Goal: Information Seeking & Learning: Learn about a topic

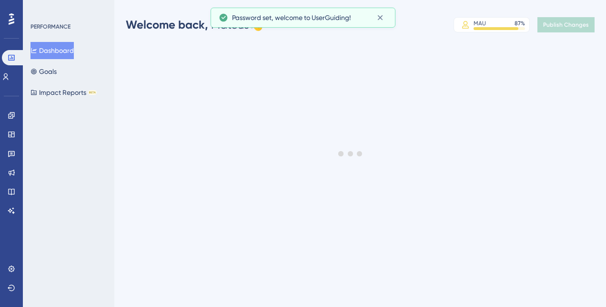
click at [289, 51] on div at bounding box center [350, 153] width 511 height 238
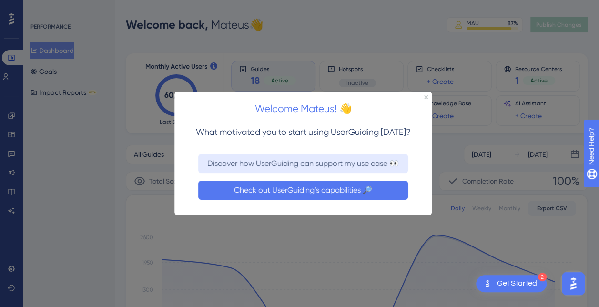
click at [329, 186] on button "Check out UserGuiding’s capabilities 🔎" at bounding box center [303, 190] width 210 height 19
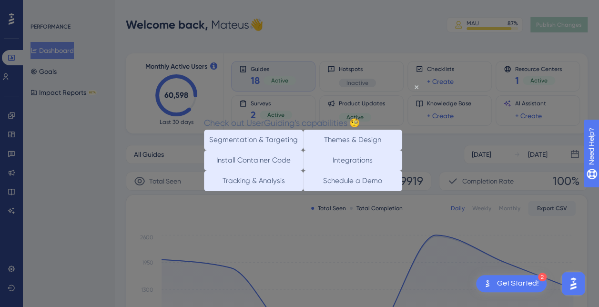
click at [360, 115] on div "Check out UserGuiding’s capabilities 🧐" at bounding box center [282, 122] width 156 height 14
click at [417, 85] on icon "Close Preview" at bounding box center [417, 87] width 4 height 4
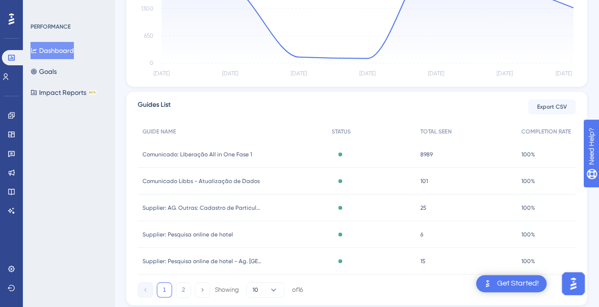
scroll to position [310, 0]
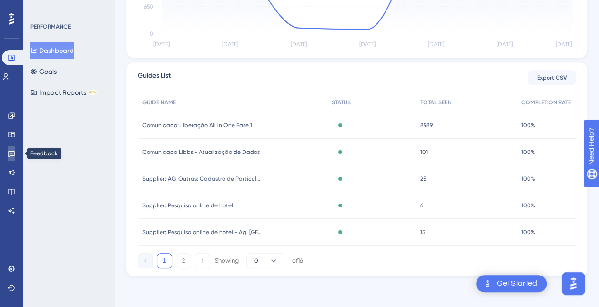
click at [15, 153] on link at bounding box center [12, 153] width 8 height 15
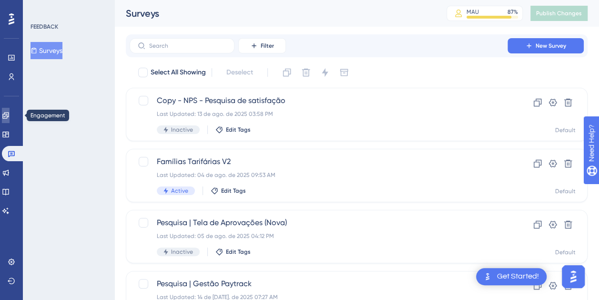
click at [9, 114] on icon at bounding box center [5, 115] width 6 height 6
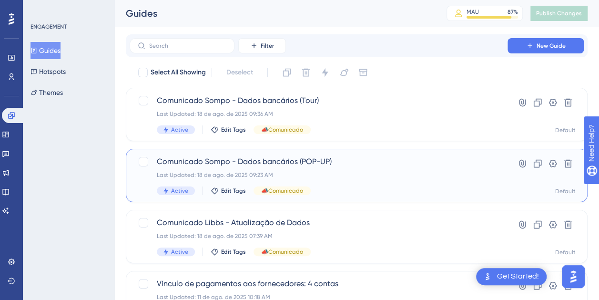
click at [376, 163] on span "Comunicado Sompo - Dados bancários (POP-UP)" at bounding box center [319, 161] width 324 height 11
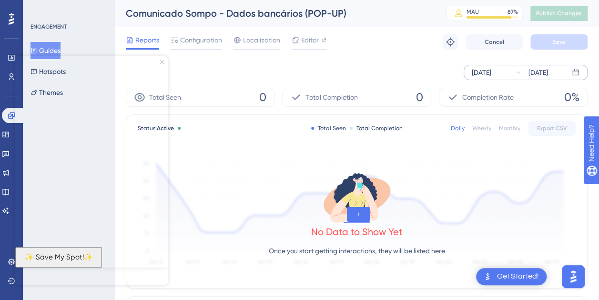
click at [491, 73] on div "[DATE]" at bounding box center [482, 72] width 20 height 11
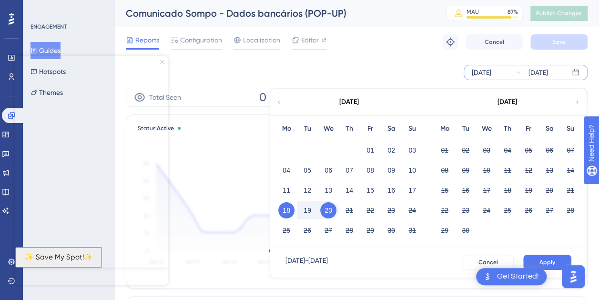
click at [161, 61] on icon "Close Preview" at bounding box center [162, 62] width 4 height 4
click at [391, 190] on button "16" at bounding box center [391, 190] width 16 height 16
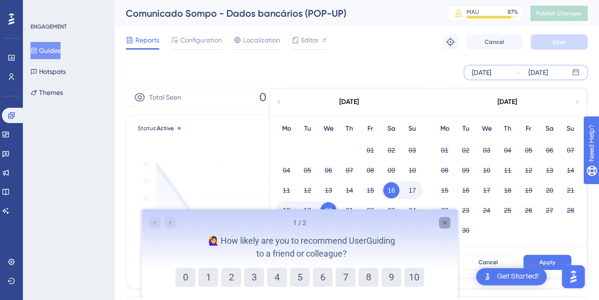
click at [447, 224] on icon "Close survey" at bounding box center [444, 223] width 8 height 8
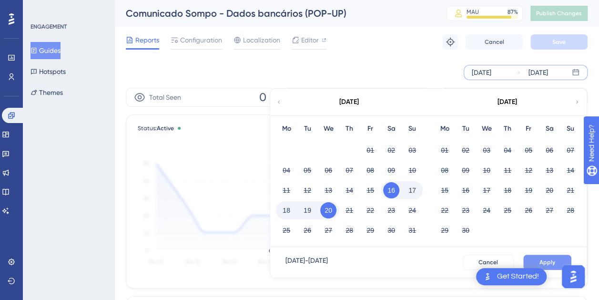
click at [546, 257] on button "Apply" at bounding box center [547, 261] width 48 height 15
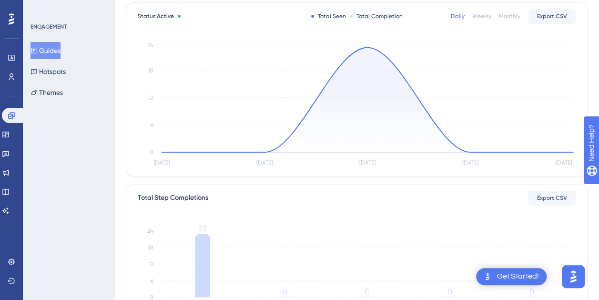
scroll to position [286, 0]
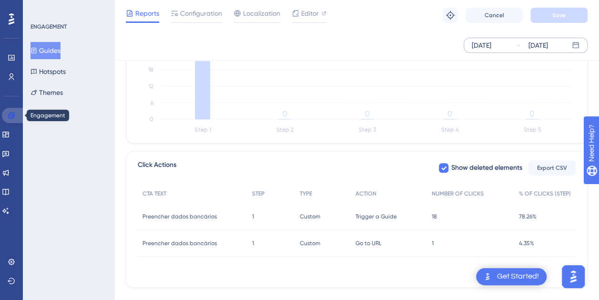
click at [20, 109] on link at bounding box center [13, 115] width 23 height 15
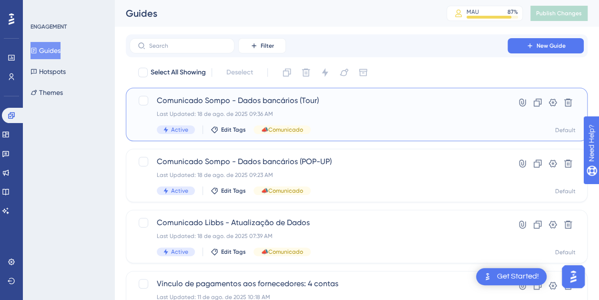
click at [329, 111] on div "Last Updated: 18 de ago. de 2025 09:36 AM" at bounding box center [319, 114] width 324 height 8
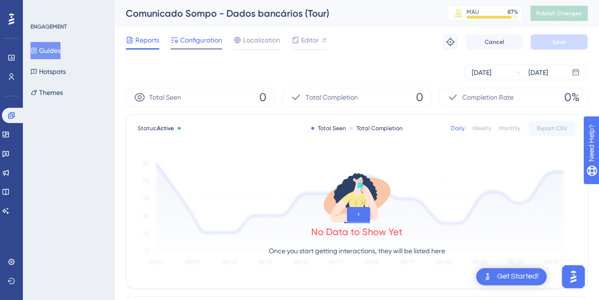
click at [206, 49] on div at bounding box center [196, 48] width 51 height 1
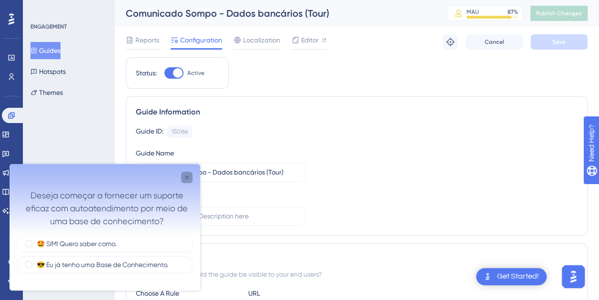
click at [186, 176] on icon "Close survey" at bounding box center [187, 177] width 8 height 8
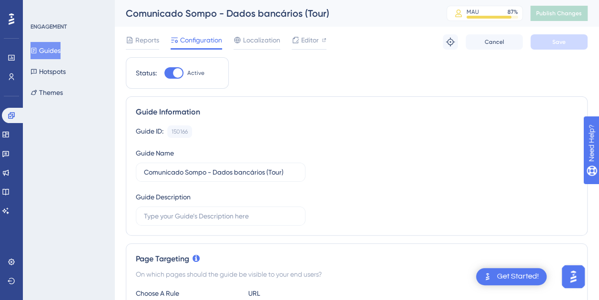
click at [163, 40] on div "Reports Configuration Localization Editor" at bounding box center [226, 41] width 201 height 15
click at [157, 40] on span "Reports" at bounding box center [147, 39] width 24 height 11
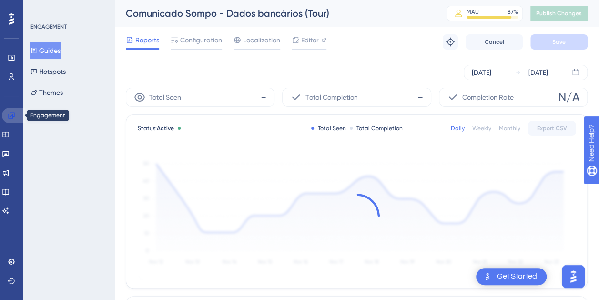
click at [15, 115] on icon at bounding box center [12, 116] width 8 height 8
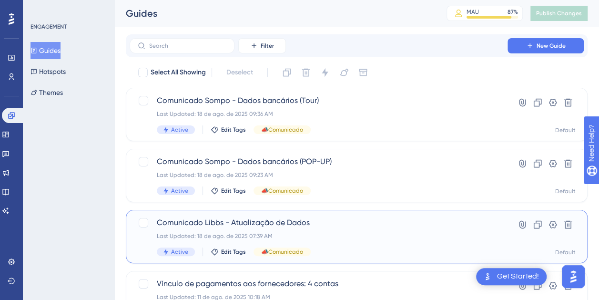
click at [366, 242] on div "Comunicado Libbs - Atualização de Dados Last Updated: 18 de ago. de 2025 07:39 …" at bounding box center [319, 236] width 324 height 39
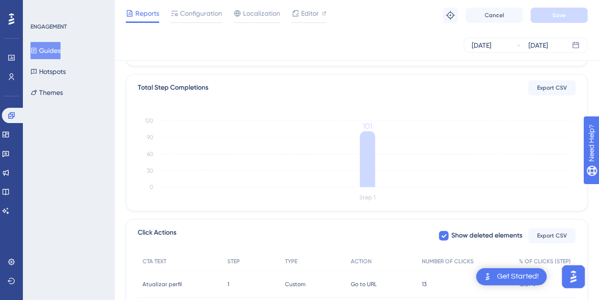
scroll to position [161, 0]
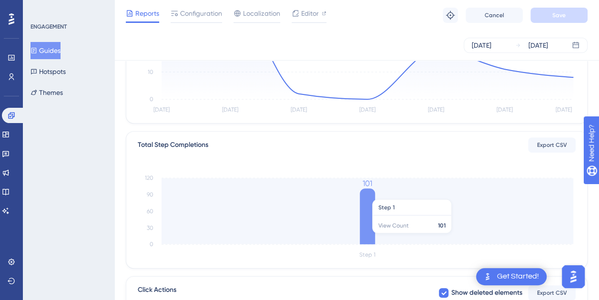
click at [374, 237] on icon at bounding box center [367, 216] width 15 height 56
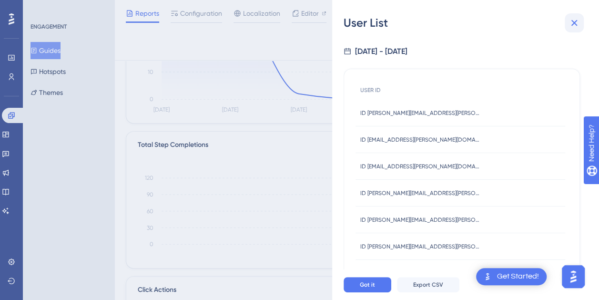
click at [571, 20] on icon at bounding box center [574, 22] width 11 height 11
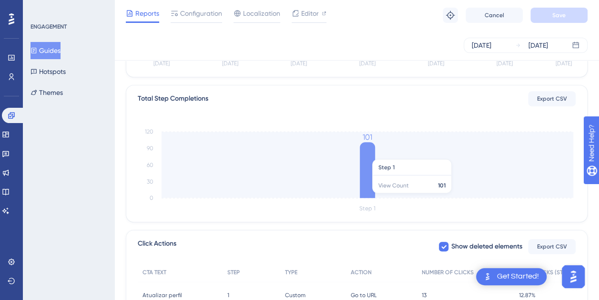
scroll to position [304, 0]
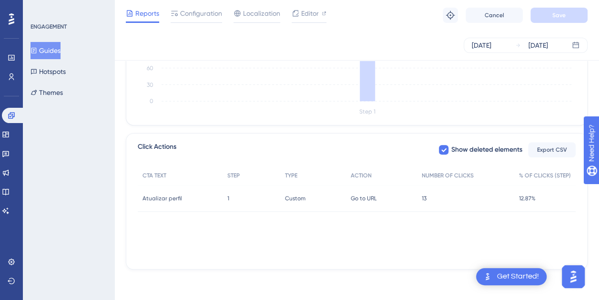
click at [206, 199] on div "Atualizar perfil Atualizar perfil" at bounding box center [180, 198] width 85 height 27
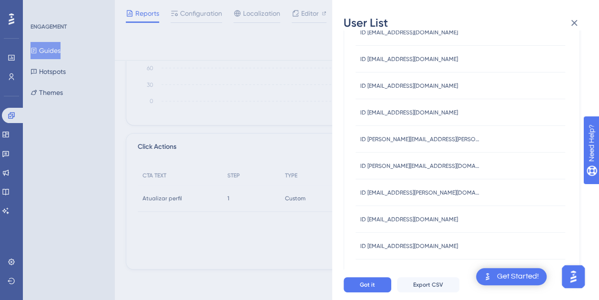
scroll to position [193, 0]
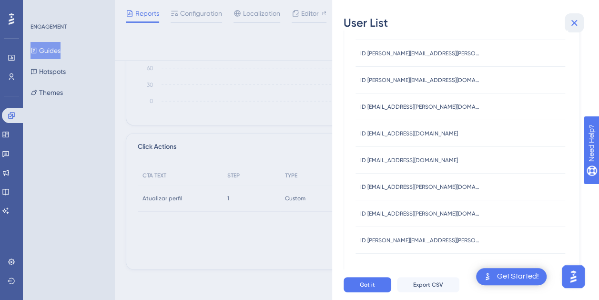
click at [579, 28] on button at bounding box center [574, 22] width 19 height 19
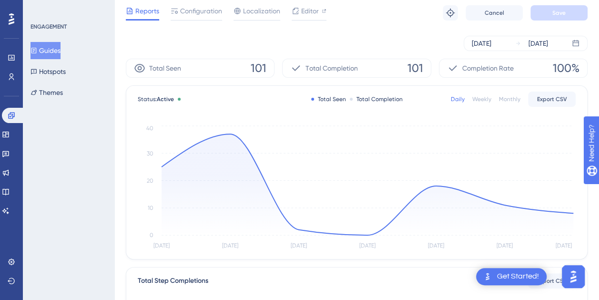
scroll to position [0, 0]
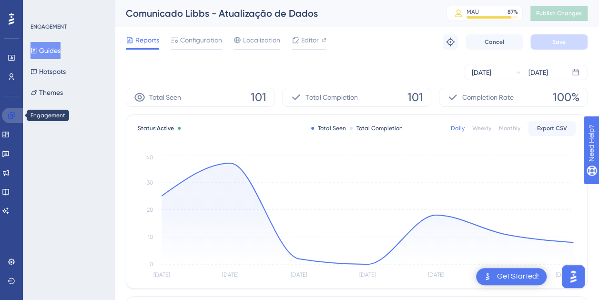
drag, startPoint x: 13, startPoint y: 112, endPoint x: 20, endPoint y: 0, distance: 112.2
click at [13, 112] on icon at bounding box center [12, 116] width 8 height 8
